Goal: Task Accomplishment & Management: Complete application form

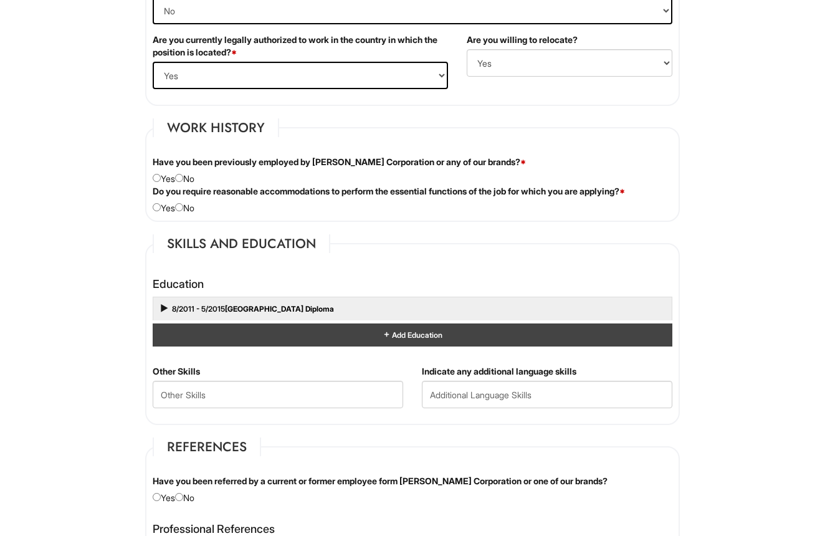
scroll to position [926, 0]
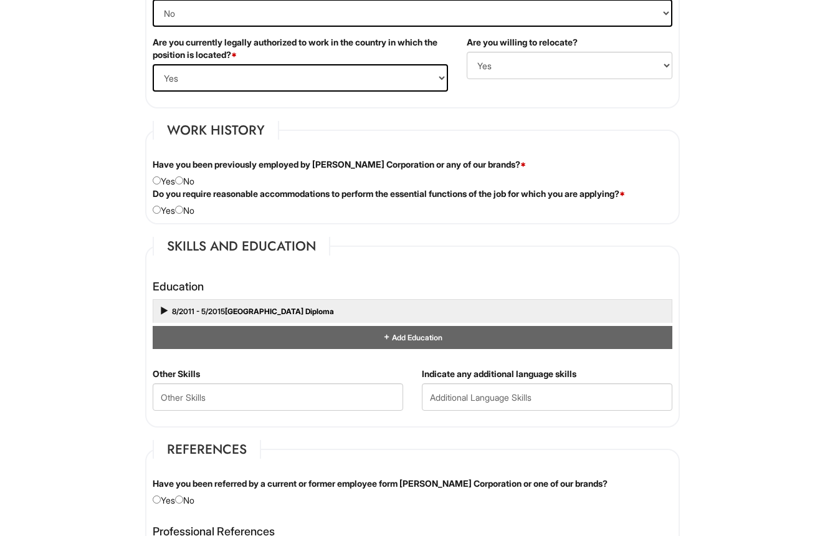
click at [192, 184] on div "Have you been previously employed by [PERSON_NAME] Corporation or any of our br…" at bounding box center [412, 172] width 539 height 29
click at [183, 183] on input "radio" at bounding box center [179, 180] width 8 height 8
radio input "true"
click at [183, 206] on input "radio" at bounding box center [179, 210] width 8 height 8
radio input "true"
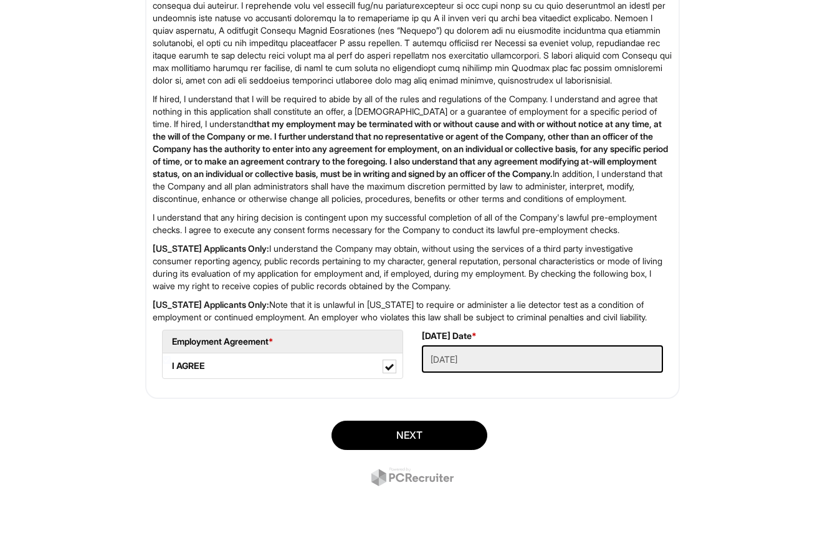
scroll to position [1597, 0]
click at [397, 443] on button "Next" at bounding box center [410, 435] width 156 height 29
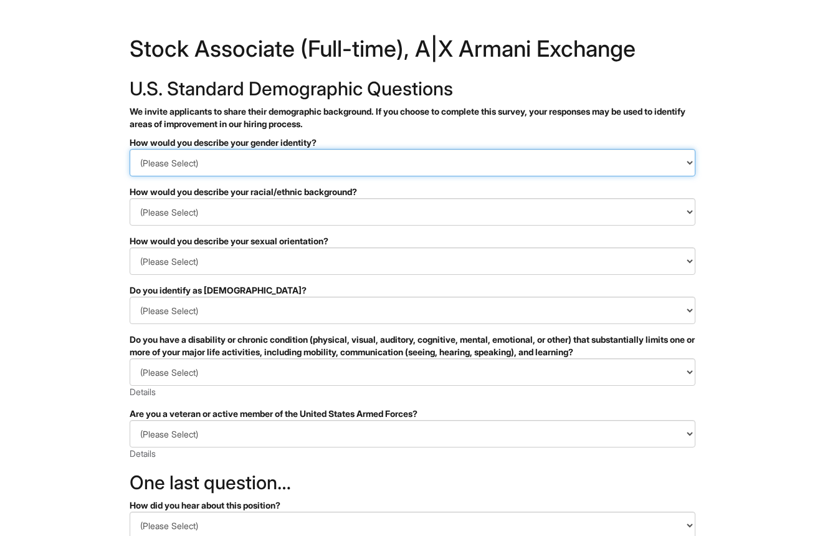
select select "Man"
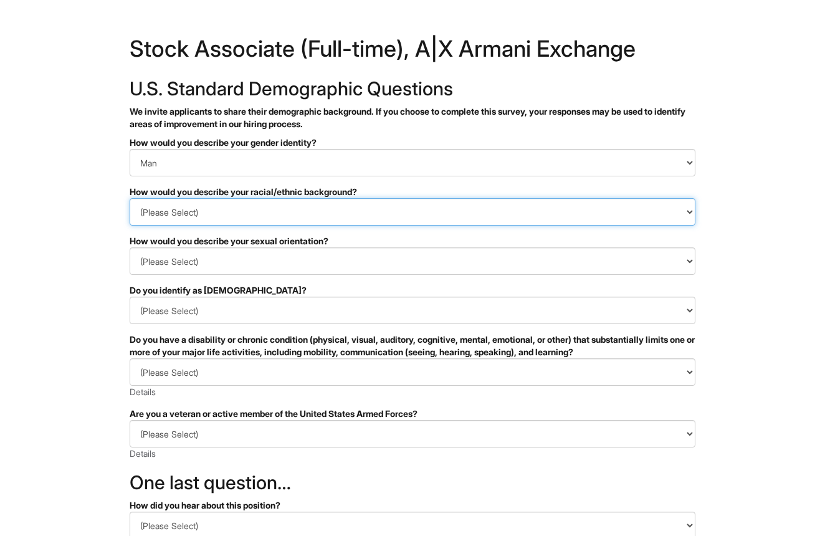
select select "Black or of [DEMOGRAPHIC_DATA] descent"
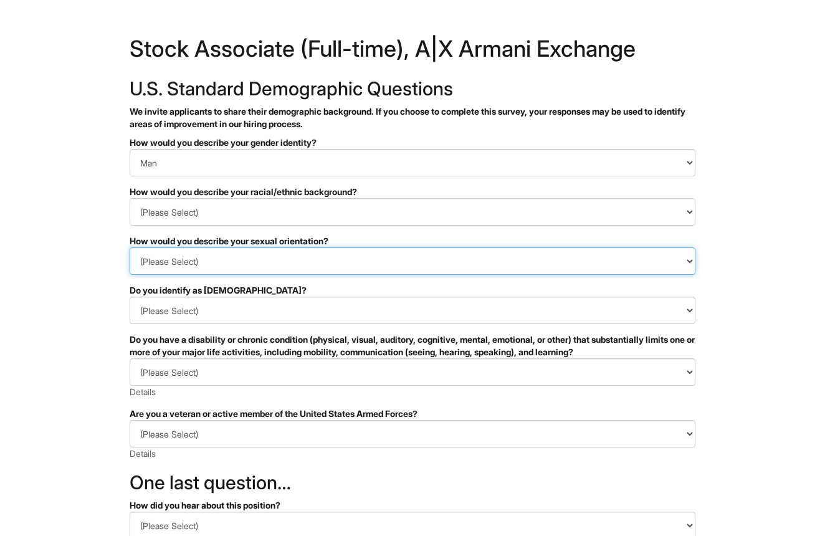
select select "[DEMOGRAPHIC_DATA]"
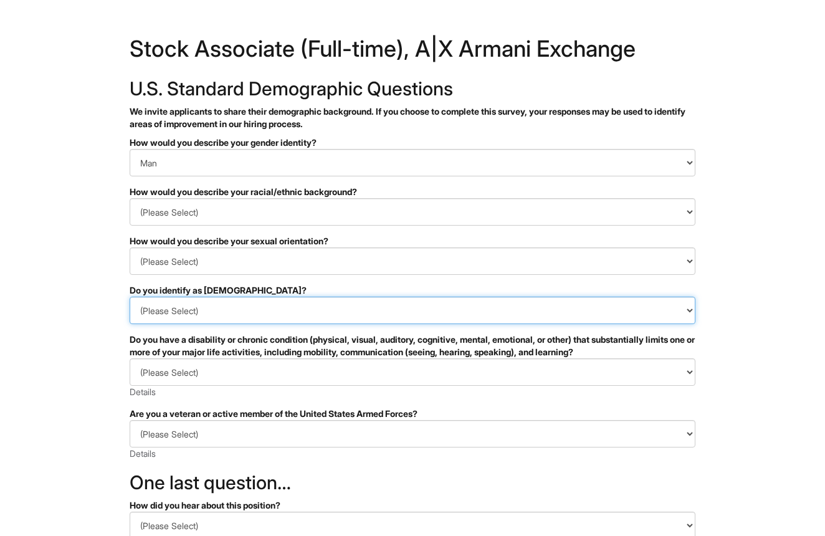
select select "No"
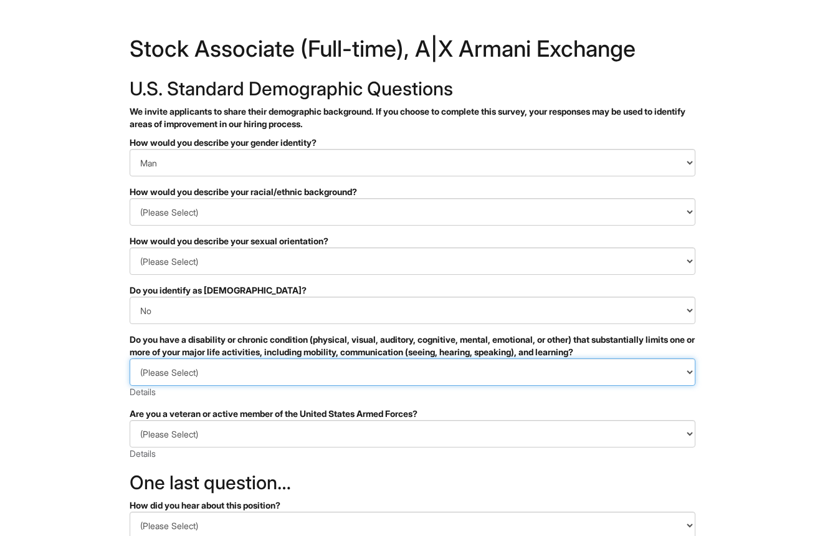
select select "NO, I DON'T HAVE A DISABILITY"
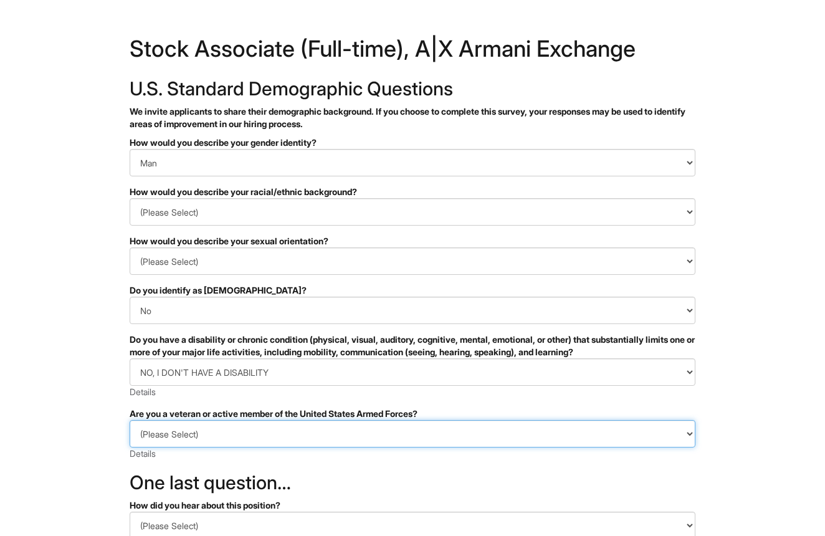
select select "I AM NOT A PROTECTED VETERAN"
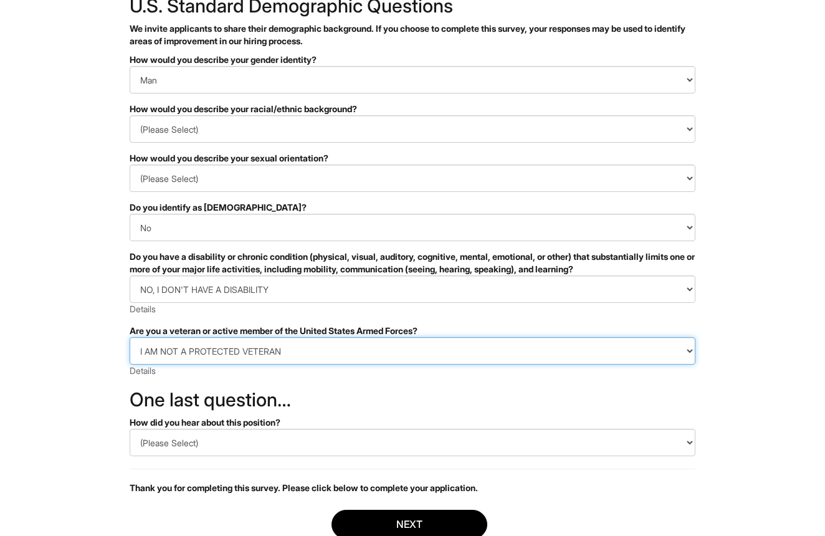
scroll to position [97, 0]
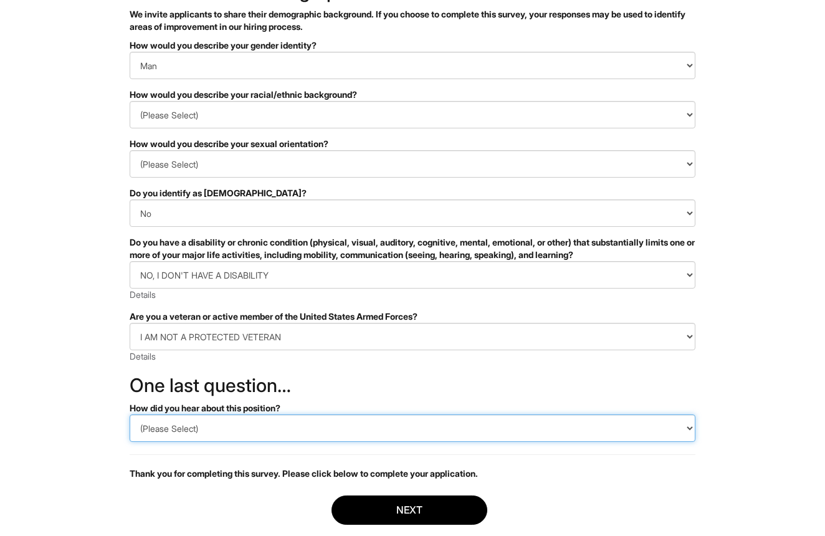
select select "LinkedIn"
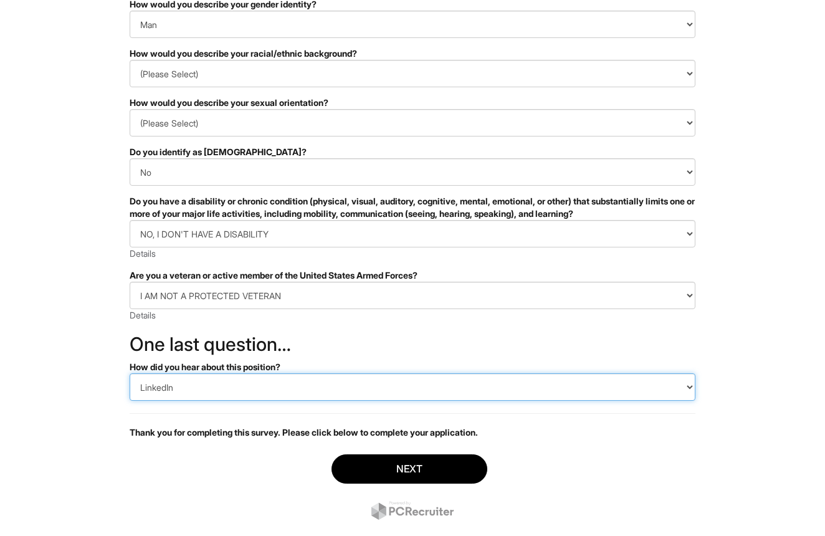
scroll to position [165, 0]
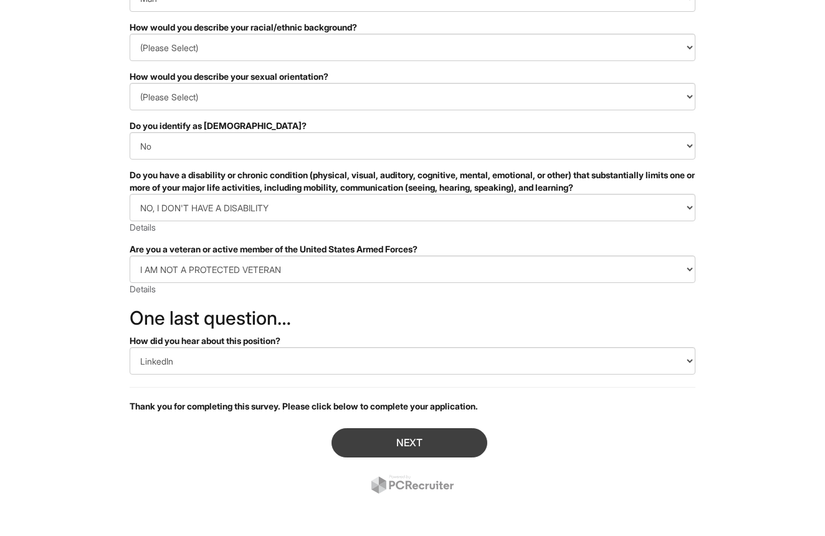
click at [372, 446] on button "Next" at bounding box center [410, 442] width 156 height 29
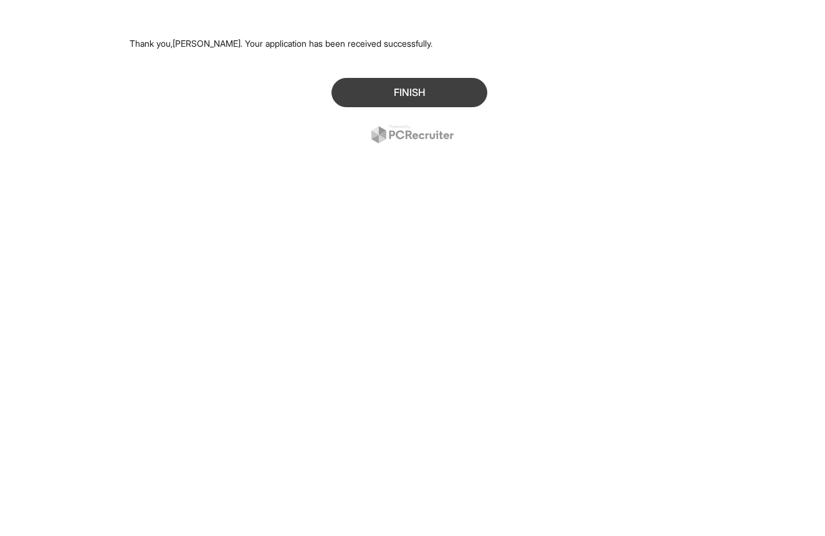
click at [387, 97] on button "Finish" at bounding box center [410, 92] width 156 height 29
